Goal: Information Seeking & Learning: Learn about a topic

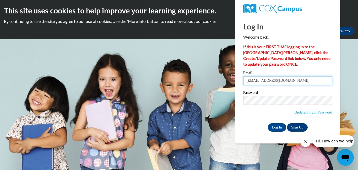
drag, startPoint x: 275, startPoint y: 79, endPoint x: 234, endPoint y: 85, distance: 42.2
click at [233, 85] on body "This site uses cookies to help improve your learning experience. By continuing …" at bounding box center [179, 85] width 358 height 170
click at [230, 82] on body "This site uses cookies to help improve your learning experience. By continuing …" at bounding box center [179, 85] width 358 height 170
click at [245, 81] on input "deeds!" at bounding box center [288, 80] width 89 height 9
type input "bdeeds!"
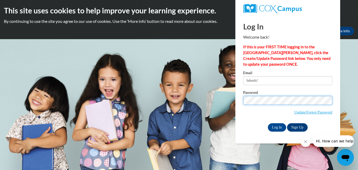
click at [268, 123] on input "Log In" at bounding box center [277, 127] width 18 height 8
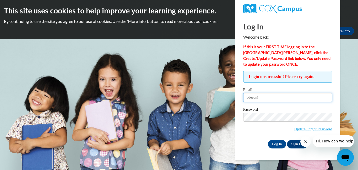
drag, startPoint x: 267, startPoint y: 98, endPoint x: 229, endPoint y: 98, distance: 38.3
click at [229, 98] on body "This site uses cookies to help improve your learning experience. By continuing …" at bounding box center [179, 85] width 358 height 170
type input "[EMAIL_ADDRESS][DOMAIN_NAME]"
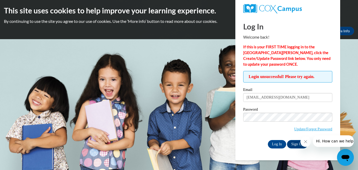
click at [281, 148] on div "Log In Welcome back! If this is your FIRST TIME logging in to the NEW Cox Campu…" at bounding box center [288, 88] width 113 height 144
click at [280, 146] on input "Log In" at bounding box center [277, 144] width 18 height 8
click at [268, 140] on input "Log In" at bounding box center [277, 144] width 18 height 8
click at [307, 129] on link "Update/Forgot Password" at bounding box center [314, 129] width 38 height 4
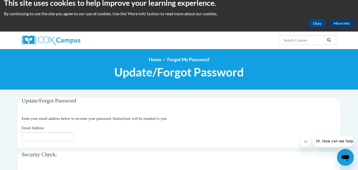
scroll to position [8, 0]
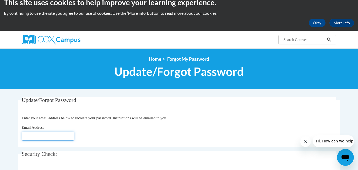
click at [49, 136] on input "Email Address" at bounding box center [48, 135] width 52 height 9
type input "[EMAIL_ADDRESS][DOMAIN_NAME]"
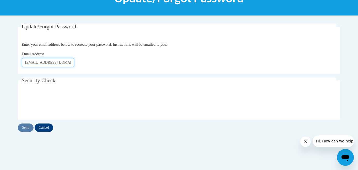
scroll to position [83, 0]
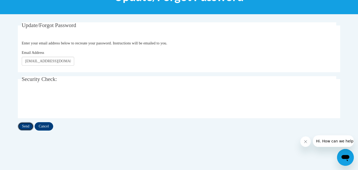
click at [24, 126] on input "Send" at bounding box center [26, 126] width 16 height 8
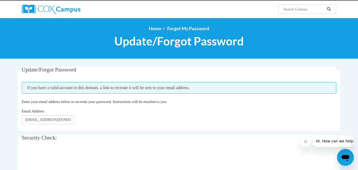
scroll to position [50, 0]
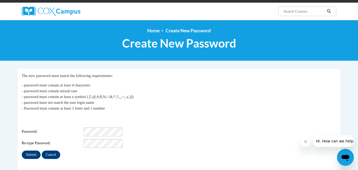
scroll to position [59, 0]
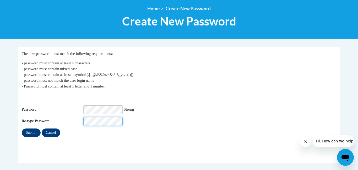
click at [22, 128] on input "Submit" at bounding box center [31, 132] width 19 height 8
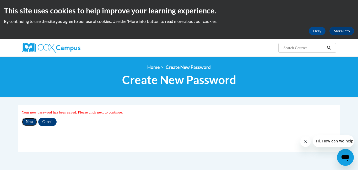
click at [29, 124] on input "Next" at bounding box center [29, 122] width 15 height 8
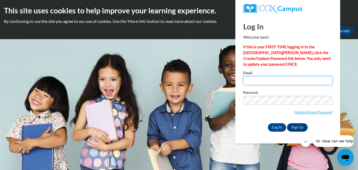
click at [262, 81] on input "Email" at bounding box center [288, 80] width 89 height 9
type input "bdeeds@cwls.us"
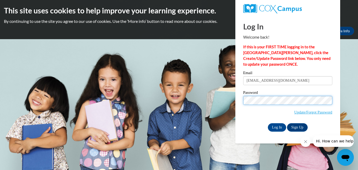
click at [268, 123] on input "Log In" at bounding box center [277, 127] width 18 height 8
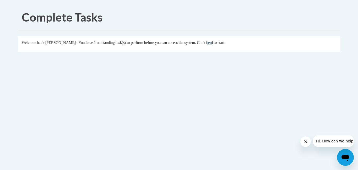
click at [213, 44] on link "here" at bounding box center [210, 42] width 7 height 4
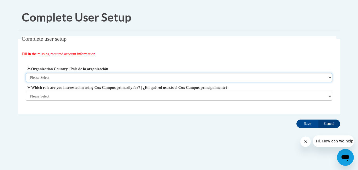
click at [83, 79] on select "Please Select [GEOGRAPHIC_DATA] | [GEOGRAPHIC_DATA] Outside of [GEOGRAPHIC_DATA…" at bounding box center [179, 77] width 307 height 9
select select "ad49bcad-a171-4b2e-b99c-48b446064914"
click at [26, 73] on select "Please Select [GEOGRAPHIC_DATA] | [GEOGRAPHIC_DATA] Outside of [GEOGRAPHIC_DATA…" at bounding box center [179, 77] width 307 height 9
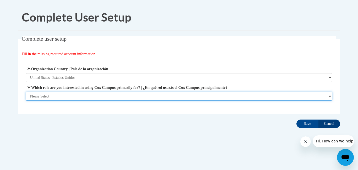
click at [85, 98] on select "Please Select College/University | Colegio/Universidad Community/Nonprofit Part…" at bounding box center [179, 96] width 307 height 9
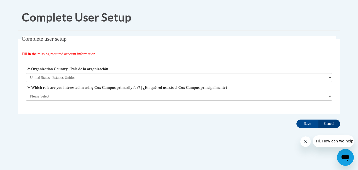
click at [81, 88] on label "Which role are you interested in using Cox Campus primarily for? | ¿En qué rol …" at bounding box center [179, 87] width 307 height 6
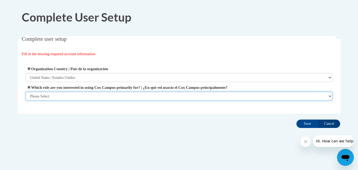
click at [81, 92] on select "Please Select College/University | Colegio/Universidad Community/Nonprofit Part…" at bounding box center [179, 96] width 307 height 9
click at [80, 96] on select "Please Select College/University | Colegio/Universidad Community/Nonprofit Part…" at bounding box center [179, 96] width 307 height 9
select select "fbf2d438-af2f-41f8-98f1-81c410e29de3"
click at [26, 101] on select "Please Select College/University | Colegio/Universidad Community/Nonprofit Part…" at bounding box center [179, 96] width 307 height 9
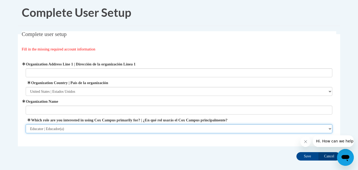
scroll to position [5, 0]
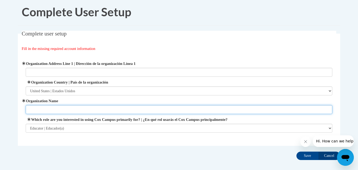
click at [68, 108] on input "Organization Name" at bounding box center [179, 109] width 307 height 9
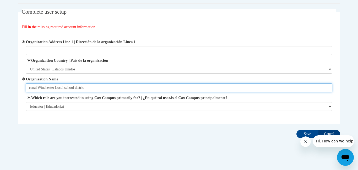
scroll to position [33, 0]
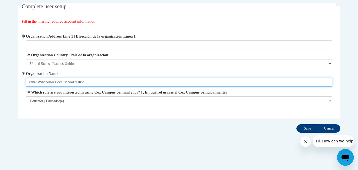
type input "canal Winchester Local school distric"
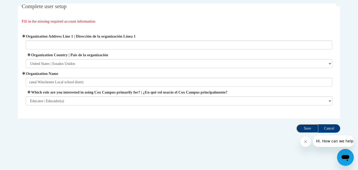
click at [307, 129] on input "Save" at bounding box center [308, 128] width 22 height 8
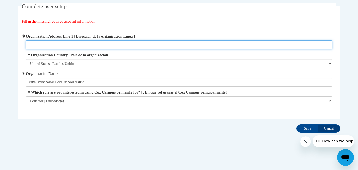
click at [76, 42] on input "Organization Address Line 1 | Dirección de la organización Línea 1" at bounding box center [179, 44] width 307 height 9
type input "washington"
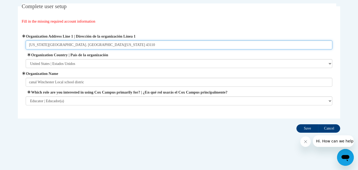
type input "Washington st. canal Winchester Ohio 43110"
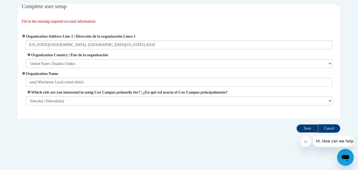
click at [309, 130] on input "Save" at bounding box center [308, 128] width 22 height 8
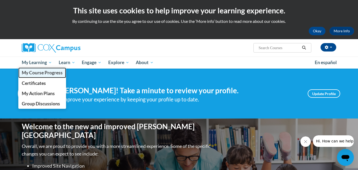
click at [42, 73] on span "My Course Progress" at bounding box center [42, 73] width 41 height 6
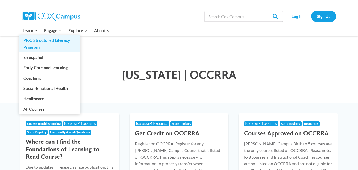
click at [29, 43] on link "PK-5 Structured Literacy Program" at bounding box center [49, 43] width 61 height 17
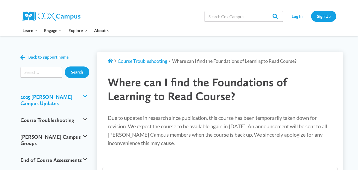
click at [46, 97] on button "2025 [PERSON_NAME] Campus Updates" at bounding box center [54, 99] width 72 height 23
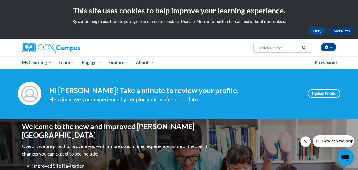
click at [287, 49] on input "Search..." at bounding box center [279, 48] width 42 height 6
click at [278, 48] on input "Search..." at bounding box center [279, 48] width 42 height 6
type input "n"
type input "montiatoaring childrens progress in language and literacy in the early years"
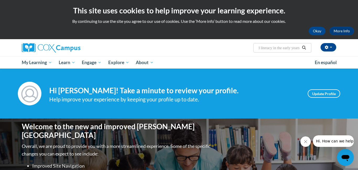
scroll to position [0, 0]
click at [305, 48] on icon "Search" at bounding box center [305, 48] width 4 height 4
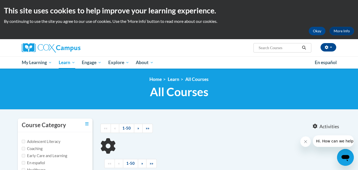
type input "montiatoaring childrens progress in language and literacy in the early years"
click at [304, 46] on icon "Search" at bounding box center [305, 48] width 4 height 4
type input "montiatoaring childrens progress in language and literacy in the early years"
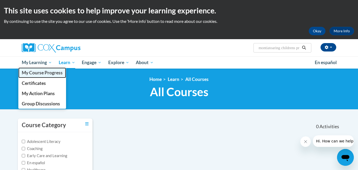
click at [39, 75] on span "My Course Progress" at bounding box center [42, 73] width 41 height 6
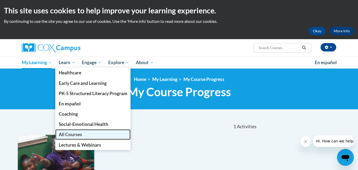
click at [72, 136] on span "All Courses" at bounding box center [70, 134] width 23 height 6
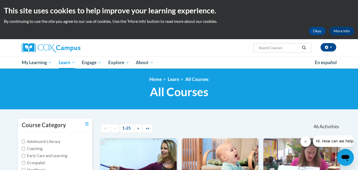
click at [263, 47] on input "Search..." at bounding box center [279, 48] width 42 height 6
type input "monitoring childrens progress in language and literacy in the early years"
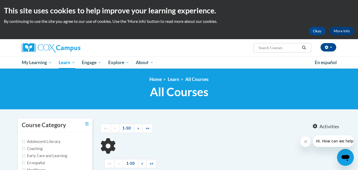
type input "monitoring childrens progress in language and literacy in the early years"
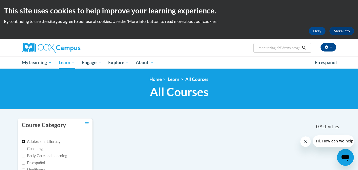
click at [24, 142] on input "Adolescent Literacy" at bounding box center [23, 141] width 3 height 3
checkbox input "true"
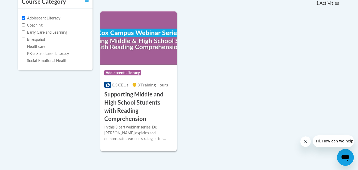
scroll to position [133, 0]
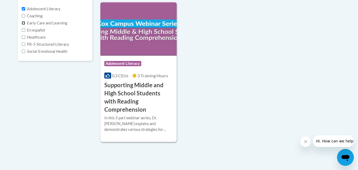
click at [23, 24] on input "Early Care and Learning" at bounding box center [23, 22] width 3 height 3
checkbox input "true"
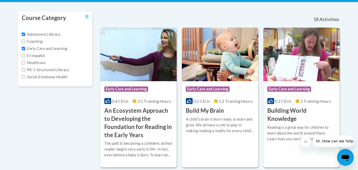
scroll to position [0, 0]
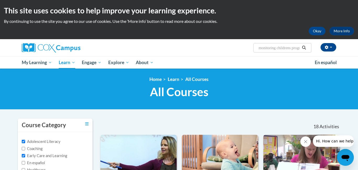
click at [306, 49] on button "Search" at bounding box center [304, 48] width 8 height 6
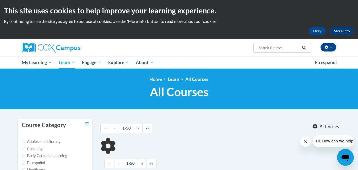
type input "monitoring childrens progress in language and literacy in the early years"
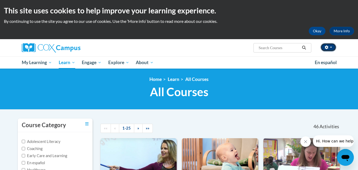
click at [328, 48] on icon "button" at bounding box center [326, 47] width 3 height 4
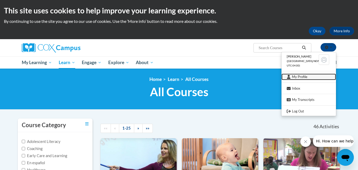
click at [303, 80] on link "My Profile" at bounding box center [309, 76] width 55 height 7
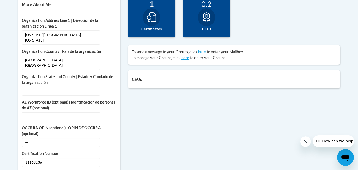
scroll to position [198, 0]
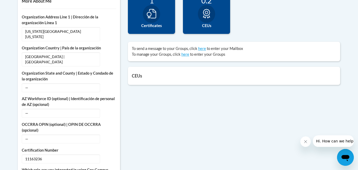
click at [137, 76] on h5 "CEUs" at bounding box center [234, 75] width 205 height 5
click at [150, 76] on h5 "CEUs" at bounding box center [234, 75] width 205 height 5
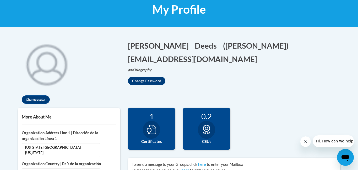
scroll to position [78, 0]
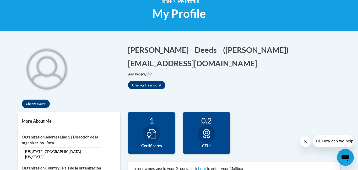
click at [207, 133] on icon at bounding box center [206, 133] width 9 height 9
click at [209, 147] on label "CEUs" at bounding box center [206, 146] width 39 height 6
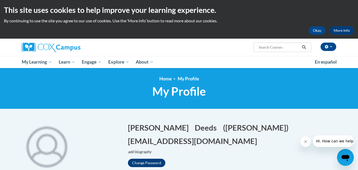
scroll to position [0, 0]
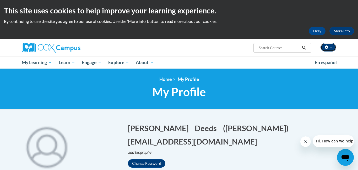
click at [332, 48] on button "button" at bounding box center [329, 47] width 16 height 8
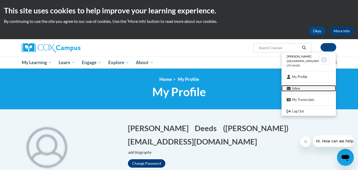
click at [303, 89] on link "Inbox" at bounding box center [309, 88] width 55 height 7
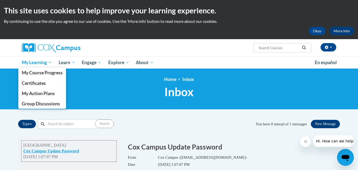
click at [39, 64] on span "My Learning" at bounding box center [37, 62] width 30 height 6
click at [39, 72] on span "My Course Progress" at bounding box center [42, 73] width 41 height 6
